Goal: Use online tool/utility: Utilize a website feature to perform a specific function

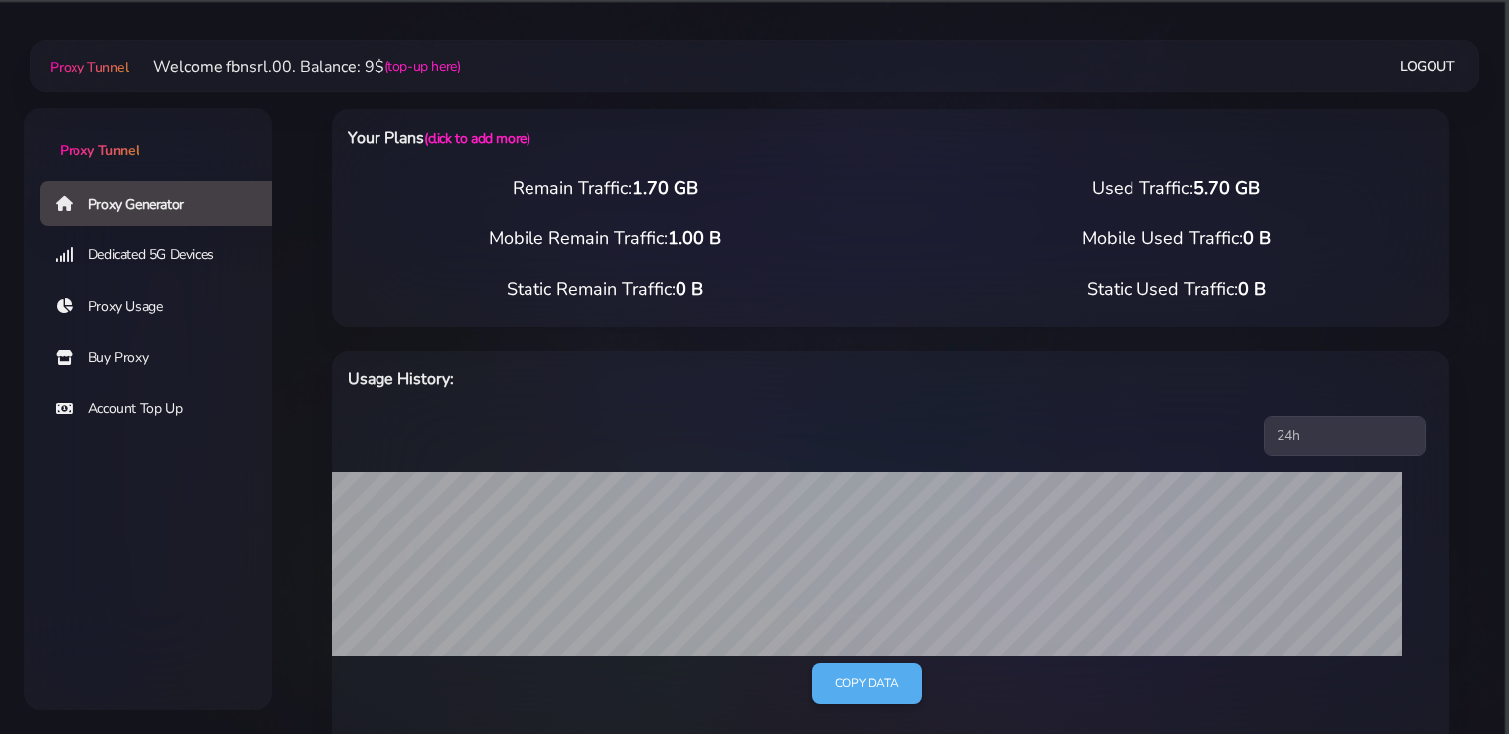
select select "static"
select select "IT"
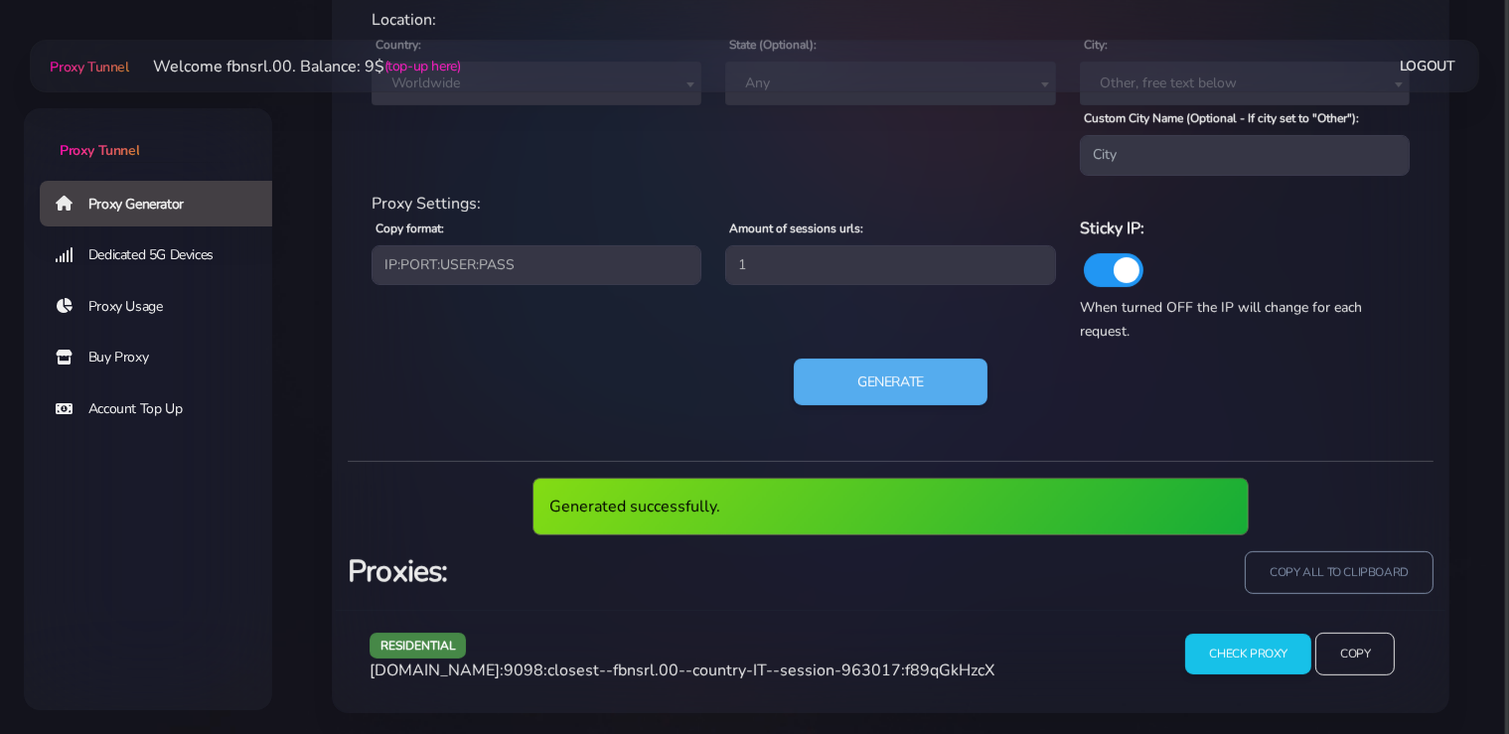
scroll to position [910, 0]
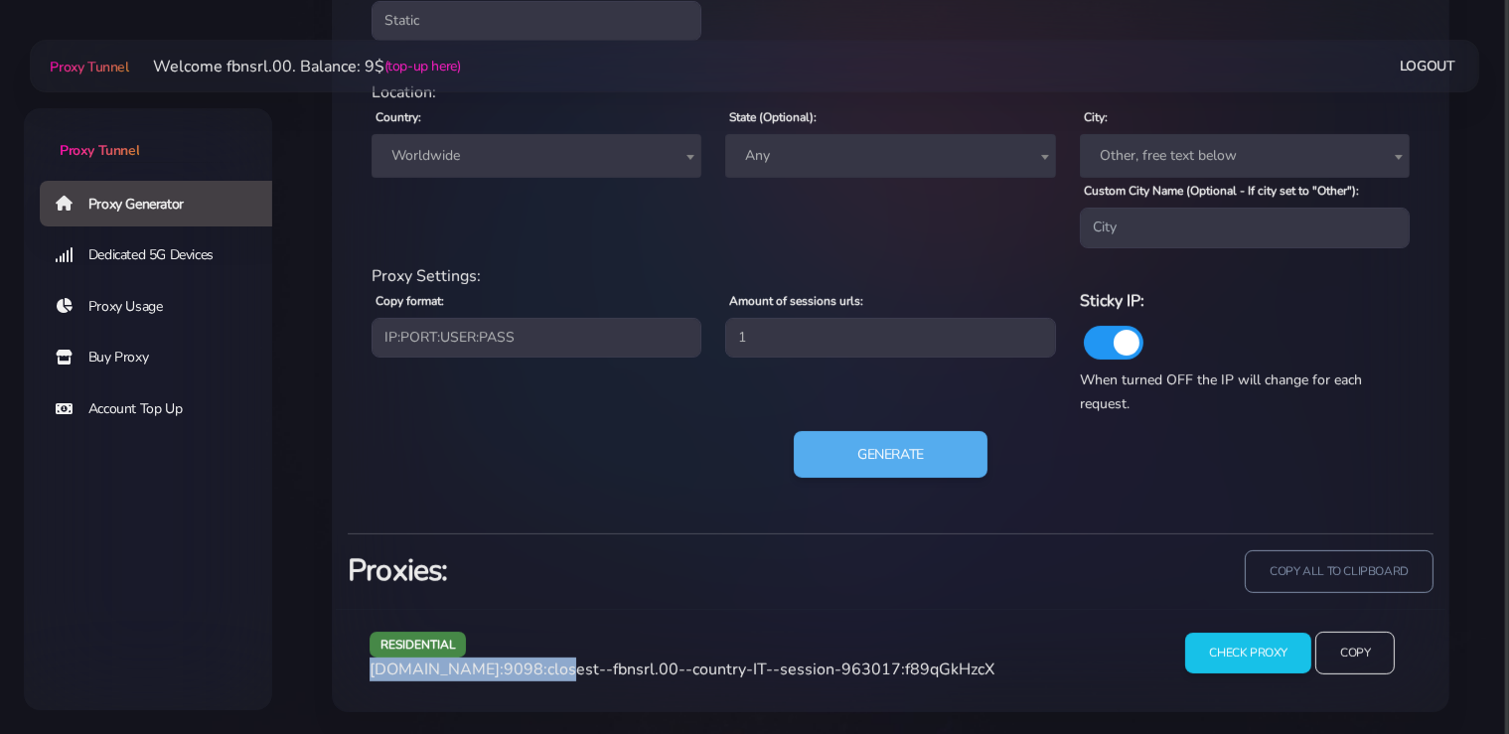
drag, startPoint x: 542, startPoint y: 668, endPoint x: 371, endPoint y: 668, distance: 170.8
click at [371, 668] on span "[DOMAIN_NAME]:9098:closest--fbnsrl.00--country-IT--session-963017:f89qGkHzcX" at bounding box center [681, 669] width 625 height 22
copy span "[DOMAIN_NAME]:9098"
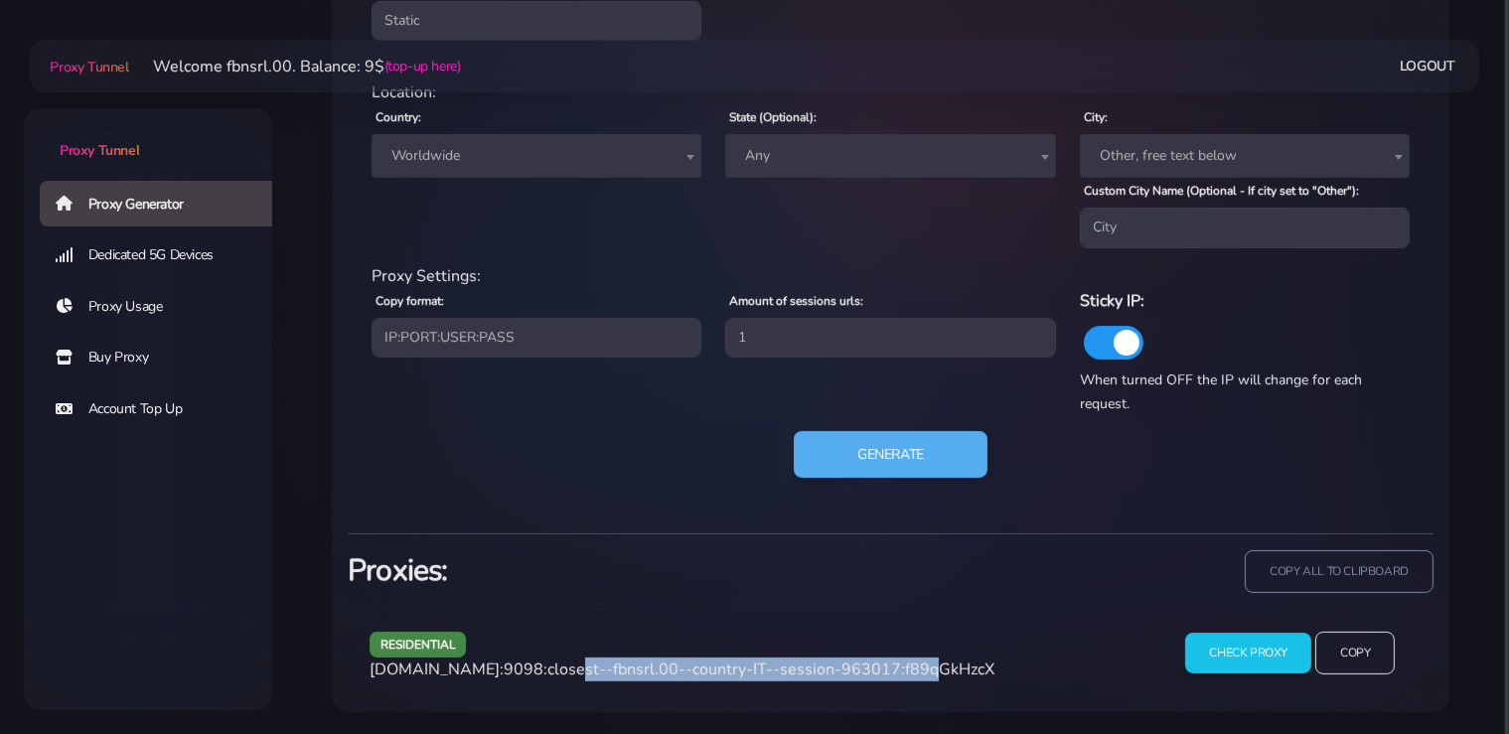
drag, startPoint x: 892, startPoint y: 666, endPoint x: 546, endPoint y: 673, distance: 345.7
click at [546, 673] on span "[DOMAIN_NAME]:9098:closest--fbnsrl.00--country-IT--session-963017:f89qGkHzcX" at bounding box center [681, 669] width 625 height 22
copy span "closest--fbnsrl.00--country-IT--session-963017"
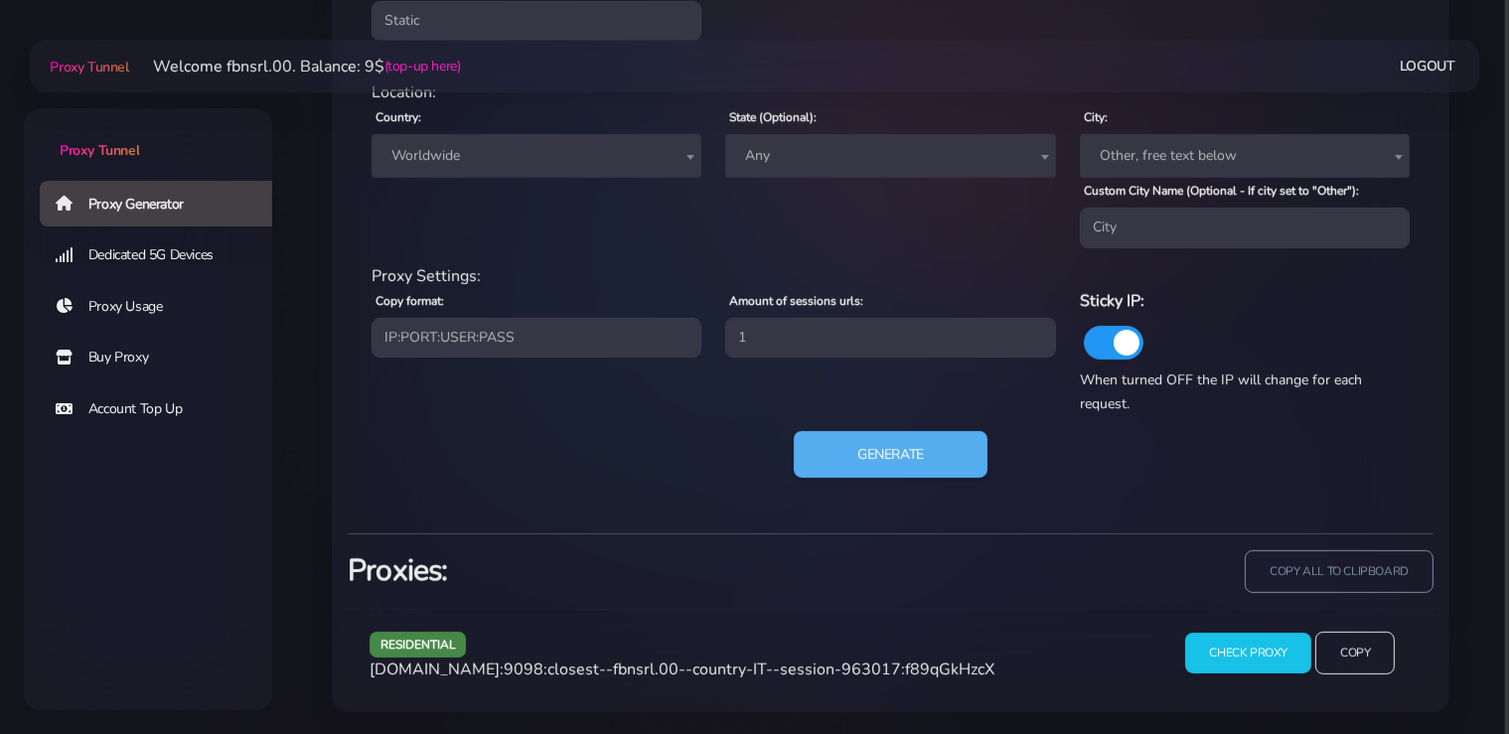
click at [940, 667] on span "[DOMAIN_NAME]:9098:closest--fbnsrl.00--country-IT--session-963017:f89qGkHzcX" at bounding box center [681, 669] width 625 height 22
copy span "f89qGkHzcX"
